Goal: Navigation & Orientation: Find specific page/section

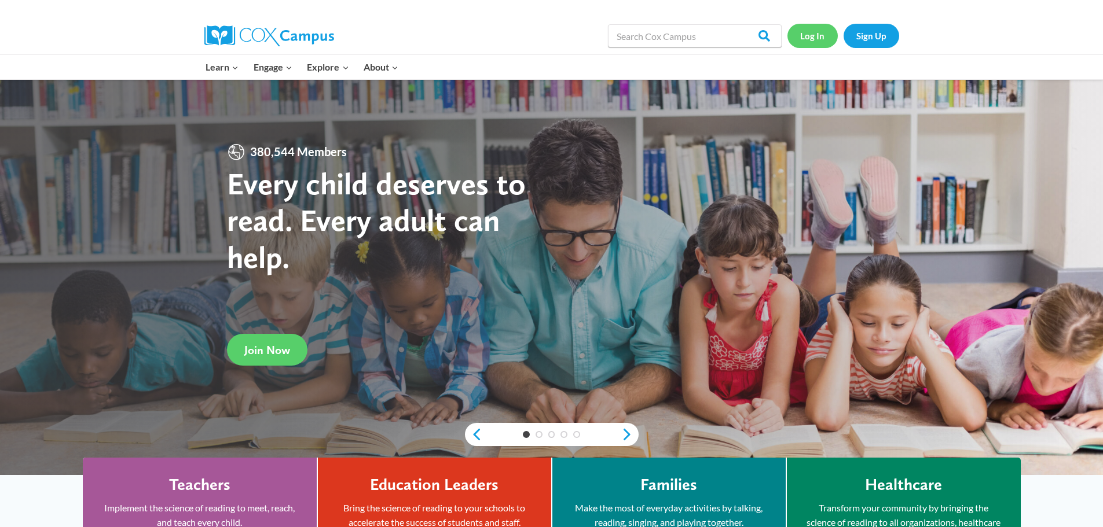
click at [798, 32] on link "Log In" at bounding box center [812, 36] width 50 height 24
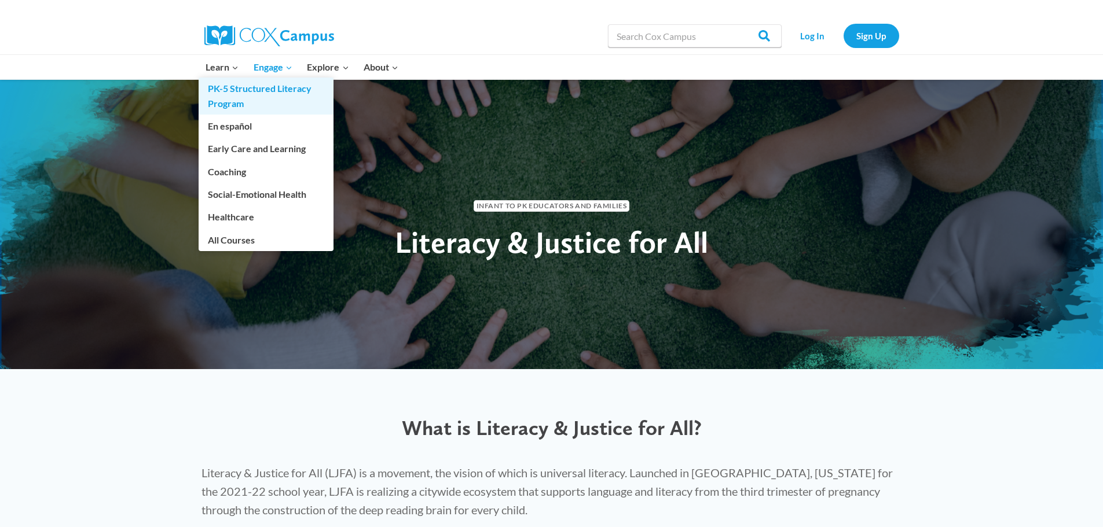
click at [271, 89] on link "PK-5 Structured Literacy Program" at bounding box center [266, 96] width 135 height 37
